Goal: Transaction & Acquisition: Purchase product/service

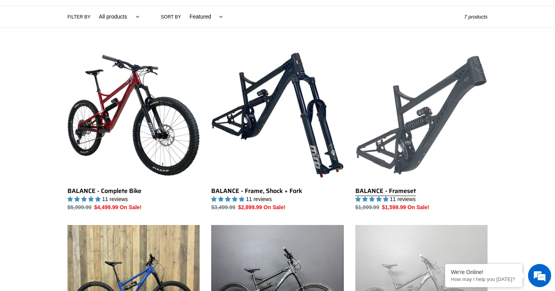
click at [439, 132] on link "BALANCE - Frameset" at bounding box center [421, 130] width 132 height 162
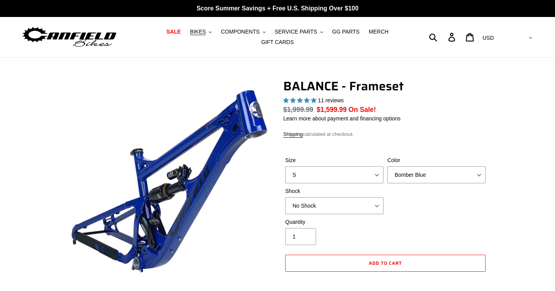
select select "highest-rating"
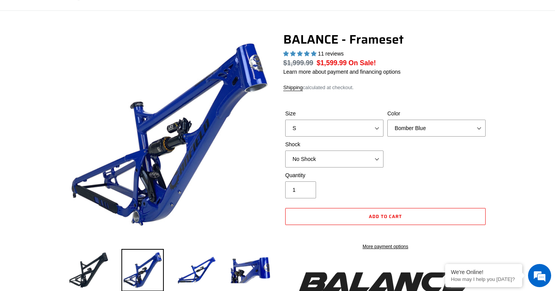
click at [379, 118] on label "Size" at bounding box center [334, 113] width 98 height 8
click at [379, 131] on select "S M L XL" at bounding box center [334, 127] width 98 height 17
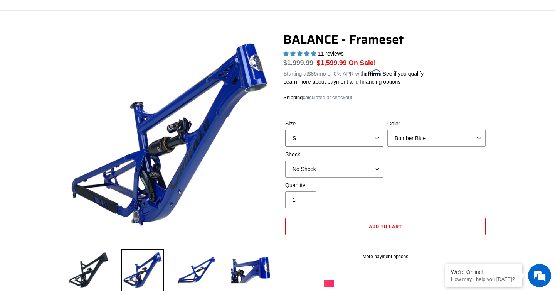
click at [378, 140] on select "S M L XL" at bounding box center [334, 137] width 98 height 17
select select "M"
click at [285, 134] on select "S M L XL" at bounding box center [334, 137] width 98 height 17
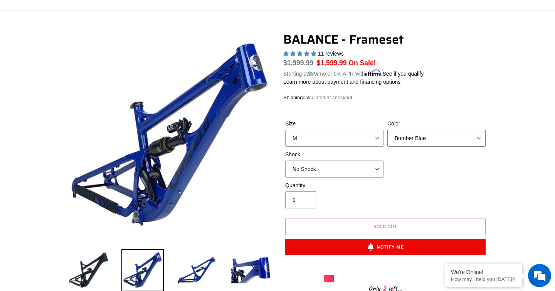
click at [474, 141] on select "Bomber Blue Goat's Blood Stealth Black" at bounding box center [436, 137] width 98 height 17
select select "Goat's Blood"
click at [387, 134] on select "Bomber Blue Goat's Blood Stealth Black" at bounding box center [436, 137] width 98 height 17
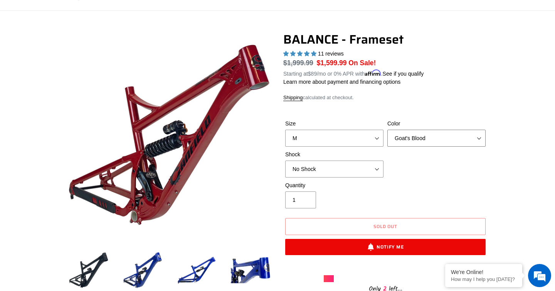
click at [477, 142] on select "Bomber Blue Goat's Blood Stealth Black" at bounding box center [436, 137] width 98 height 17
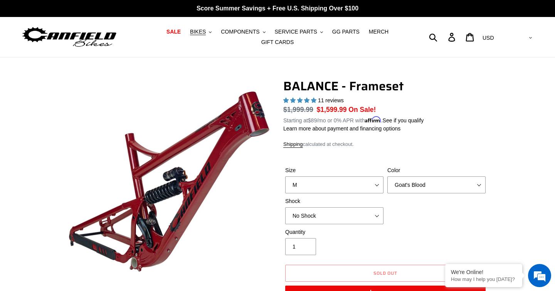
click at [102, 35] on img at bounding box center [69, 37] width 96 height 24
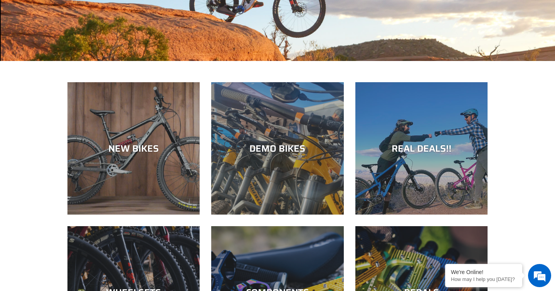
scroll to position [202, 0]
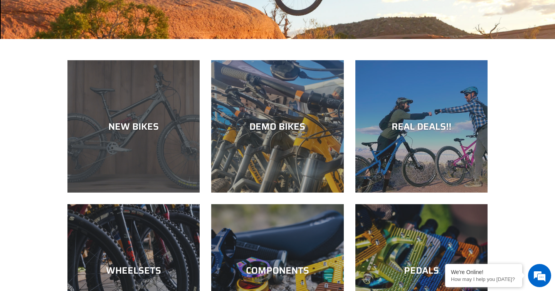
click at [119, 121] on div "NEW BIKES" at bounding box center [133, 126] width 132 height 11
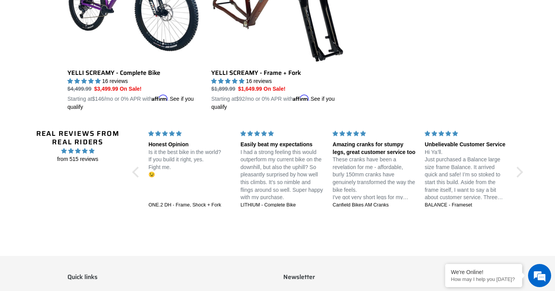
scroll to position [1501, 0]
